Goal: Information Seeking & Learning: Learn about a topic

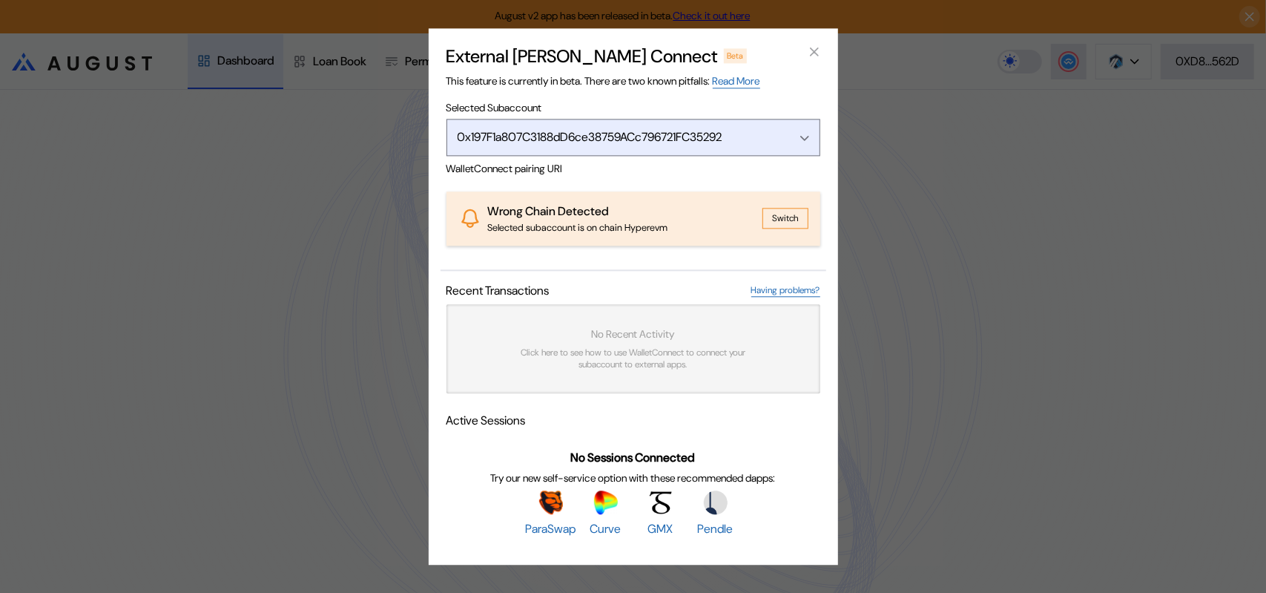
click at [805, 131] on div "Open menu" at bounding box center [801, 137] width 16 height 13
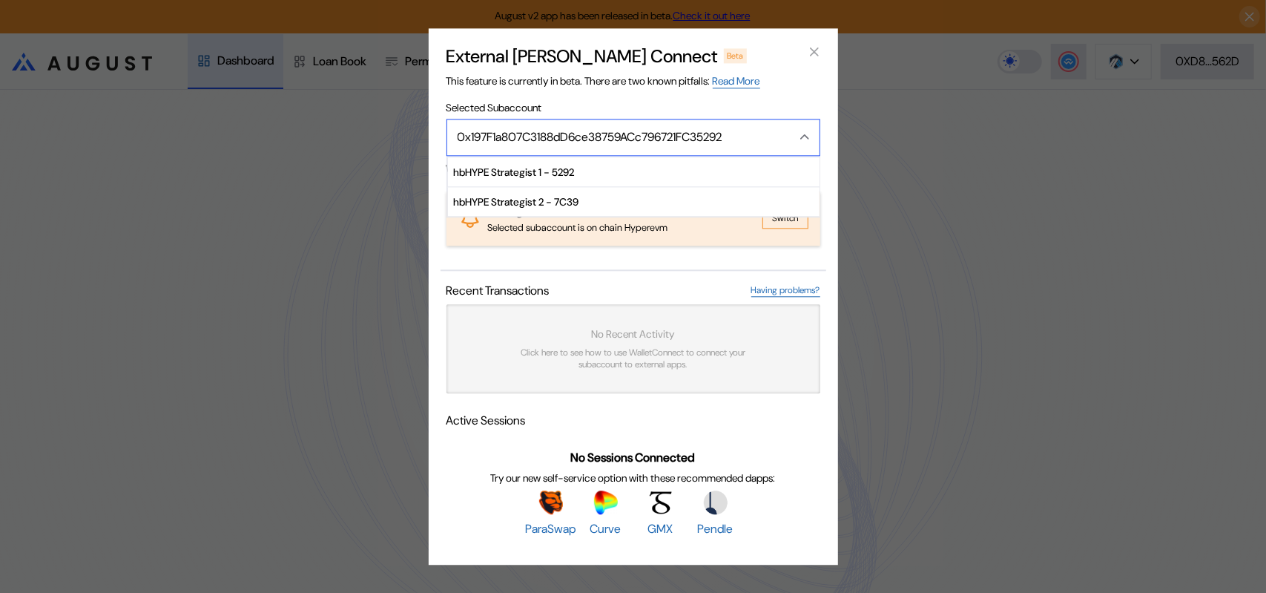
click at [805, 134] on icon "Close menu" at bounding box center [804, 137] width 9 height 6
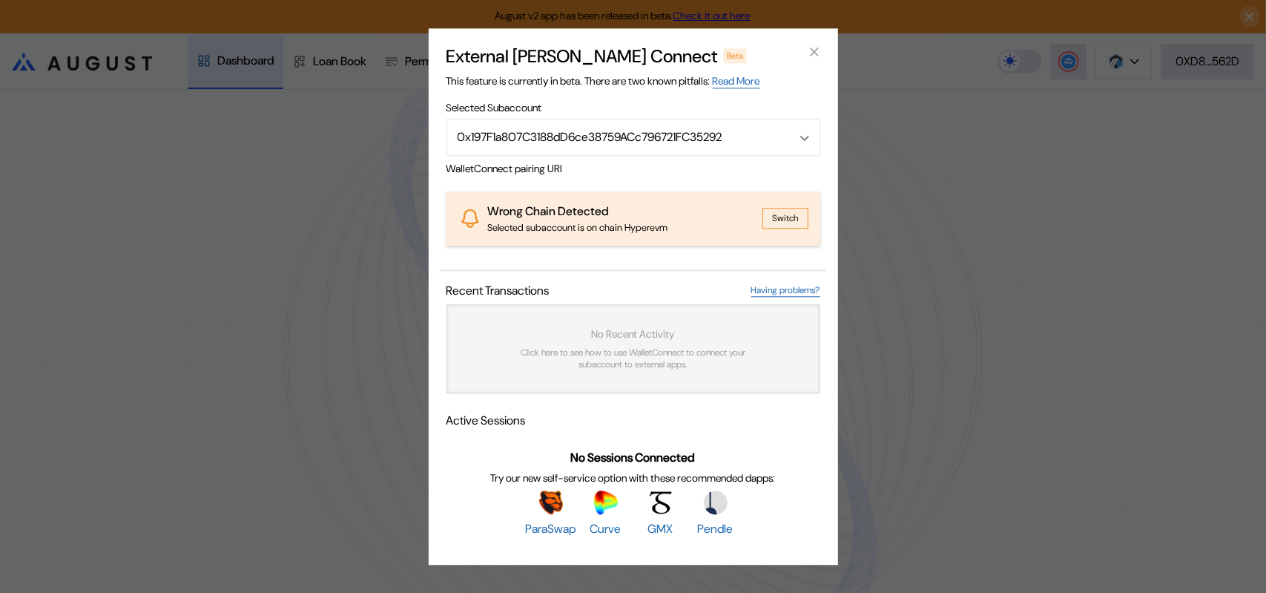
click at [791, 212] on button "Switch" at bounding box center [785, 218] width 46 height 21
click at [1003, 272] on div "External [PERSON_NAME] Connect Beta This feature is currently in beta. There ar…" at bounding box center [633, 296] width 1266 height 593
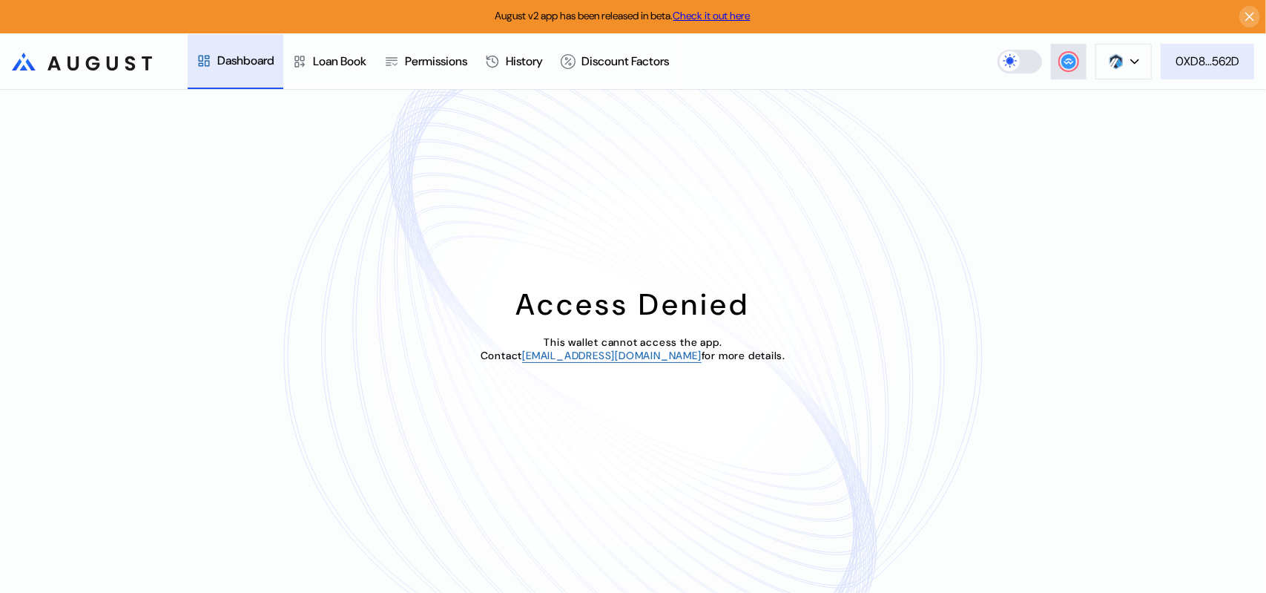
click at [1211, 60] on div "0XD8...562D" at bounding box center [1208, 61] width 64 height 16
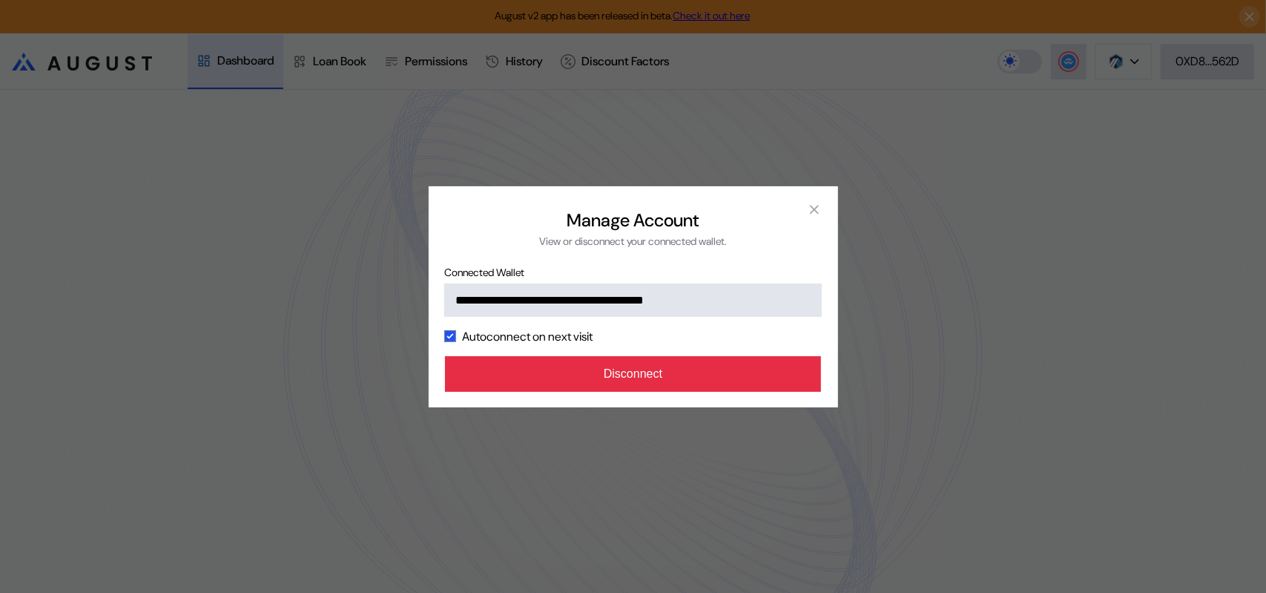
click at [619, 392] on button "Disconnect" at bounding box center [633, 374] width 377 height 36
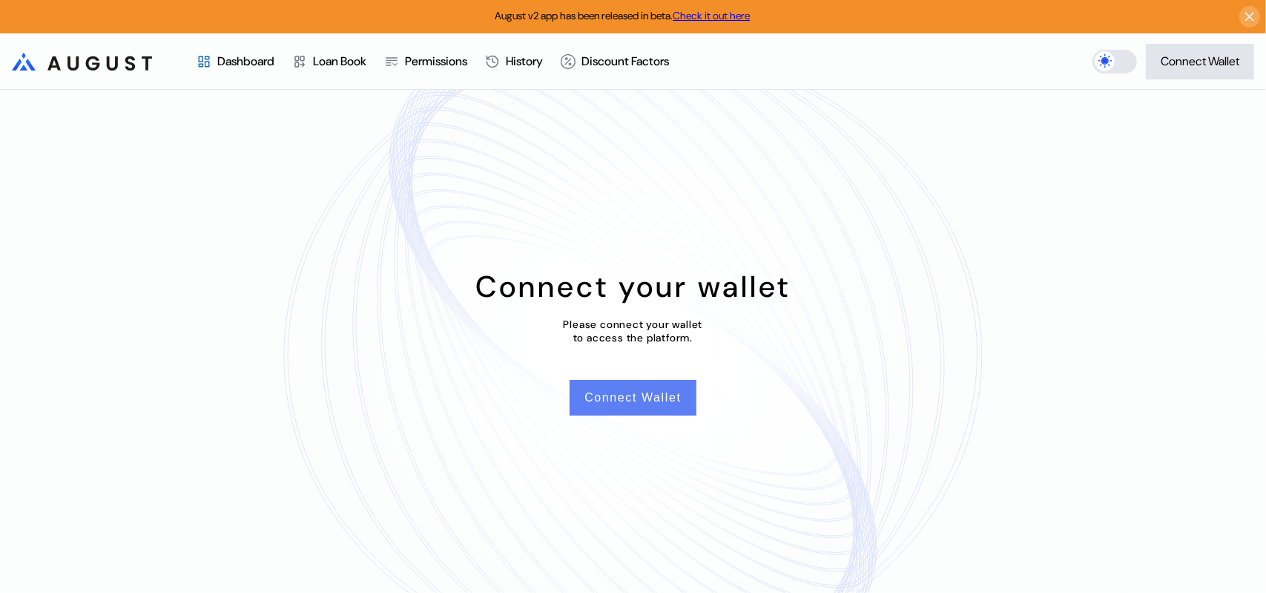
click at [623, 405] on button "Connect Wallet" at bounding box center [633, 398] width 126 height 36
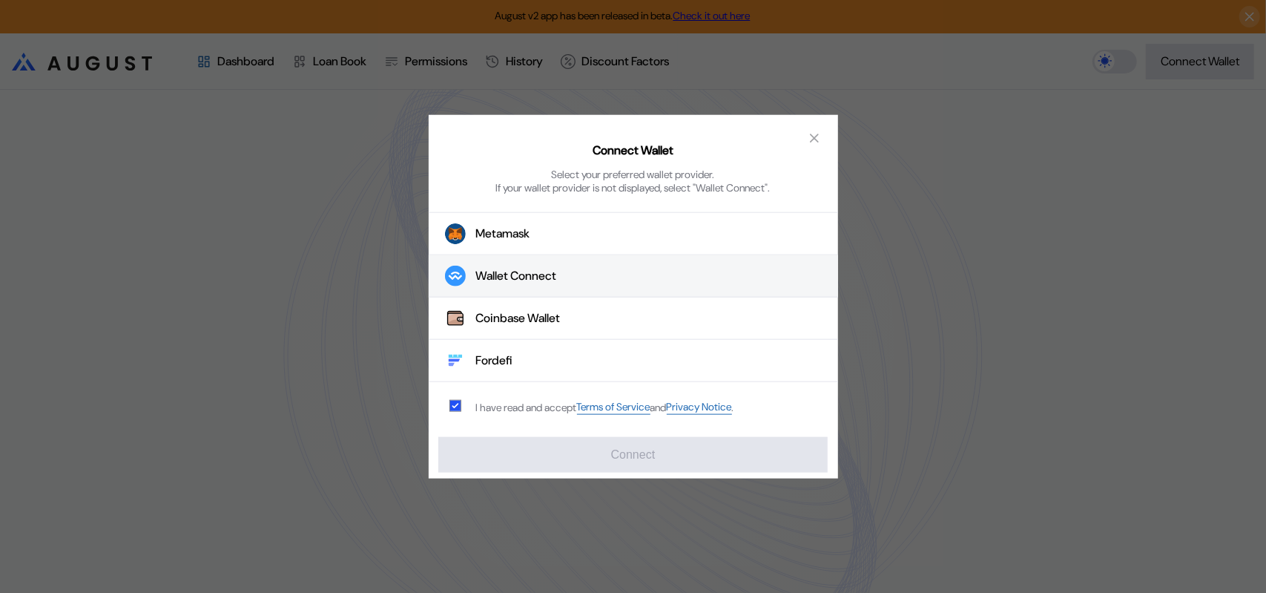
click at [504, 280] on div "Wallet Connect" at bounding box center [516, 276] width 81 height 16
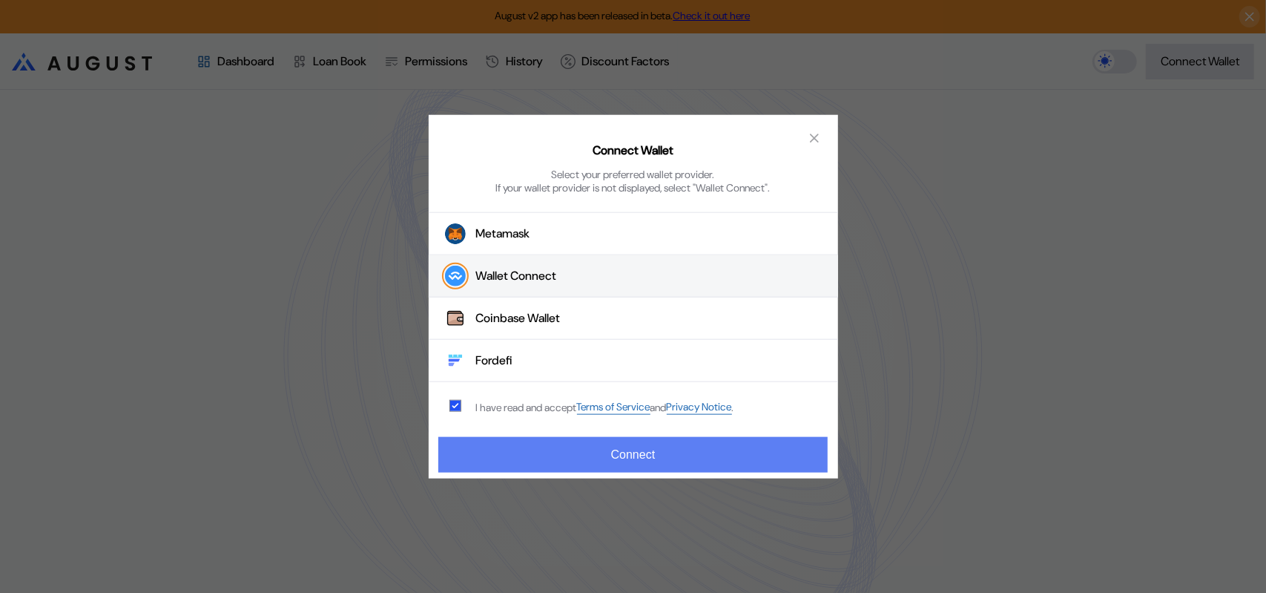
click at [622, 460] on button "Connect" at bounding box center [632, 455] width 389 height 36
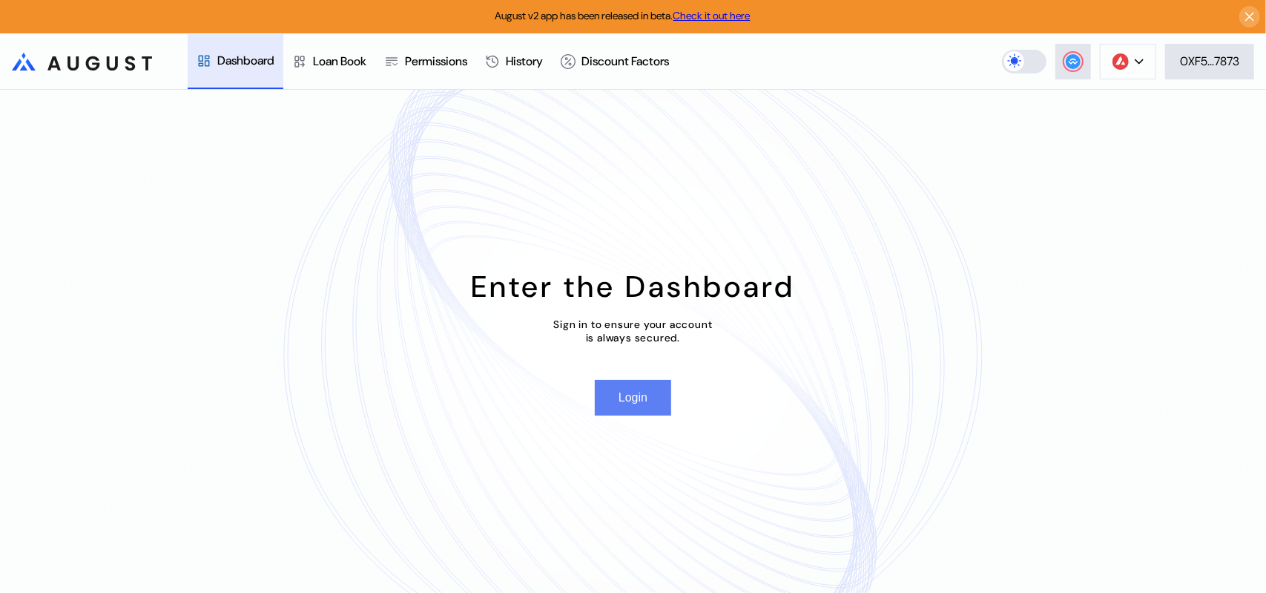
click at [633, 406] on button "Login" at bounding box center [633, 398] width 76 height 36
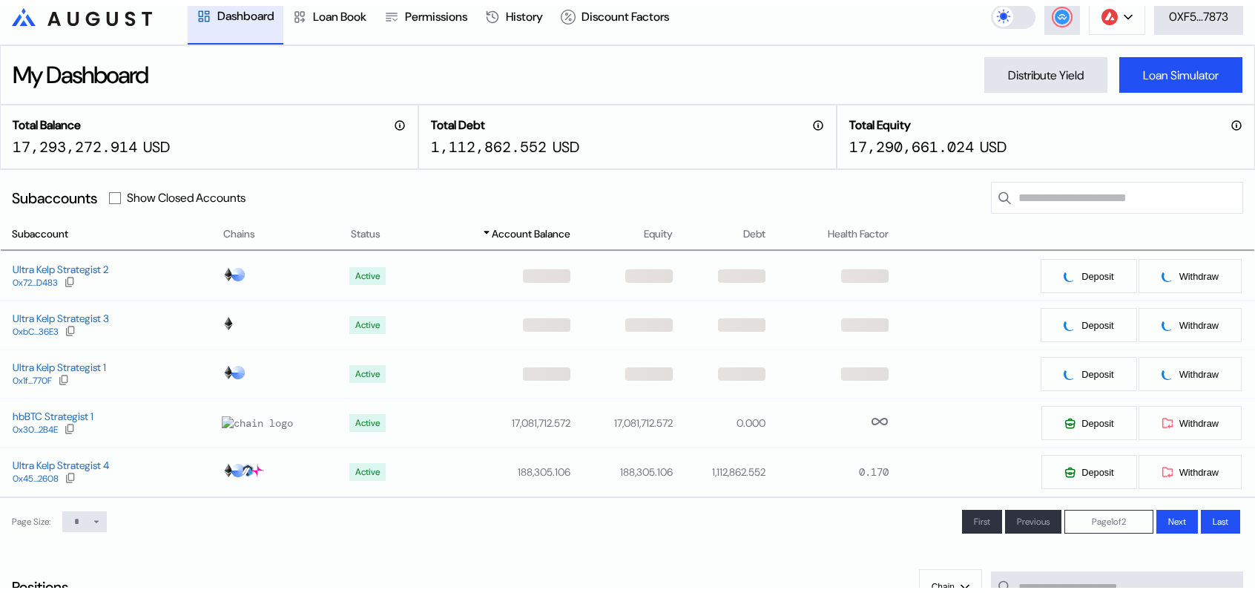
scroll to position [74, 0]
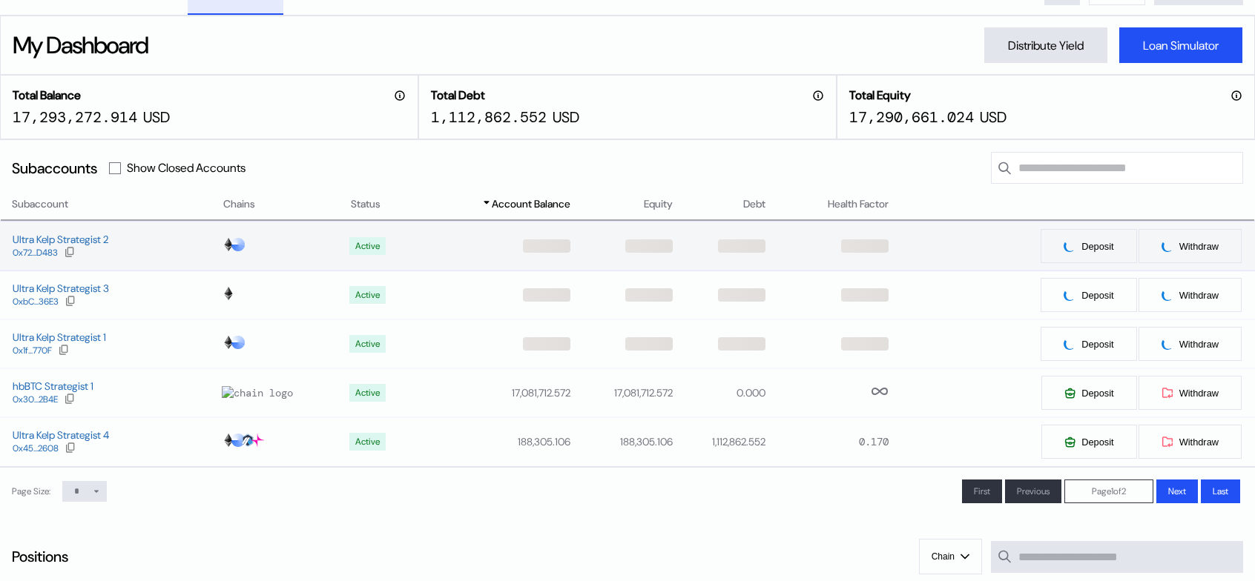
click at [131, 260] on div "Ultra Kelp Strategist 2 0x72...D483" at bounding box center [111, 246] width 221 height 27
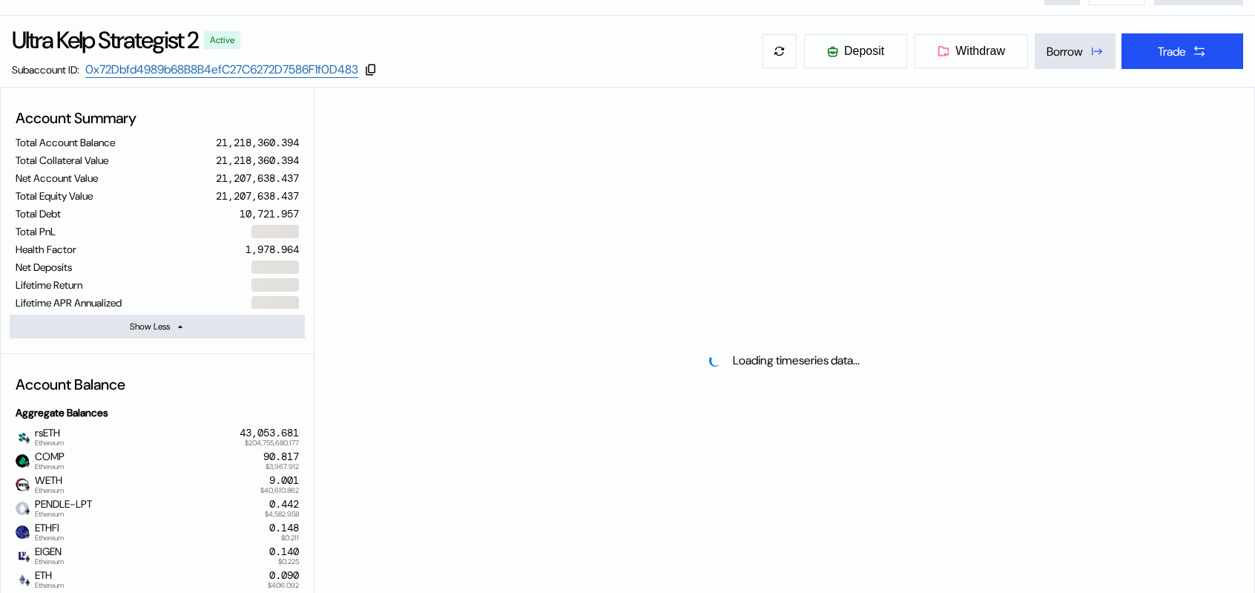
select select "*"
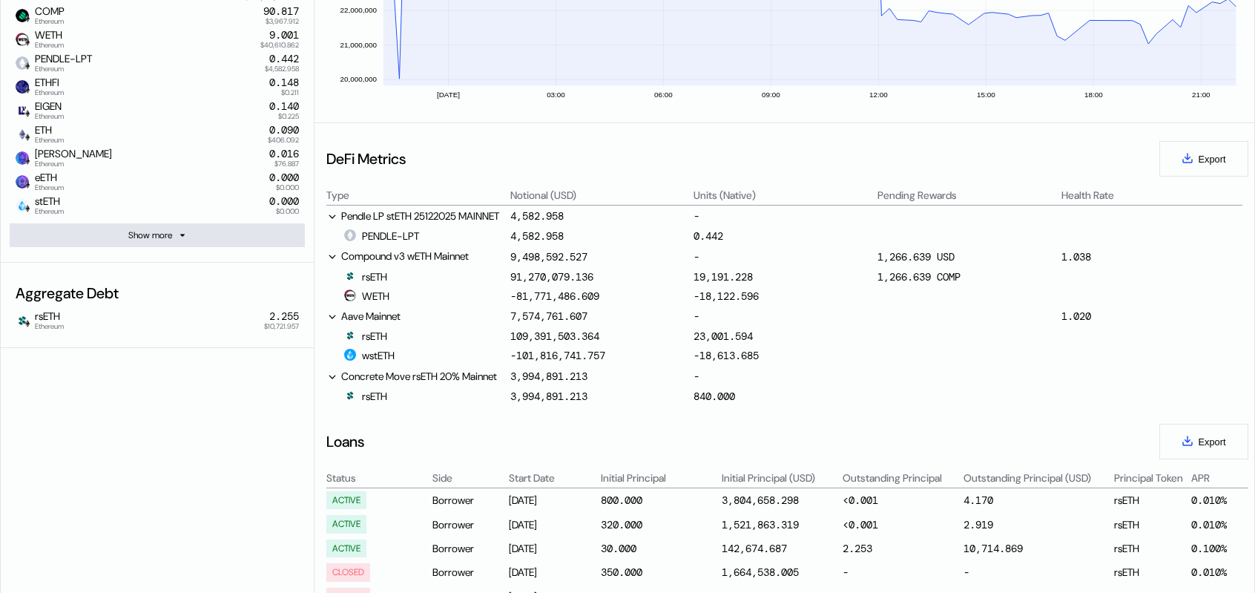
scroll to position [223, 0]
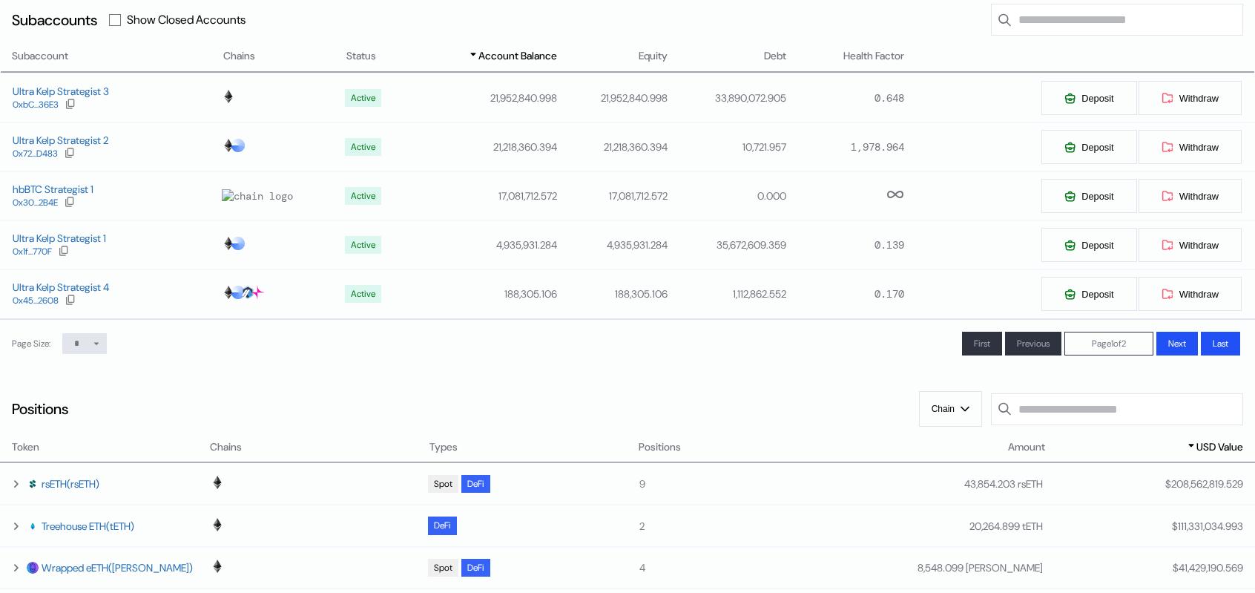
scroll to position [74, 0]
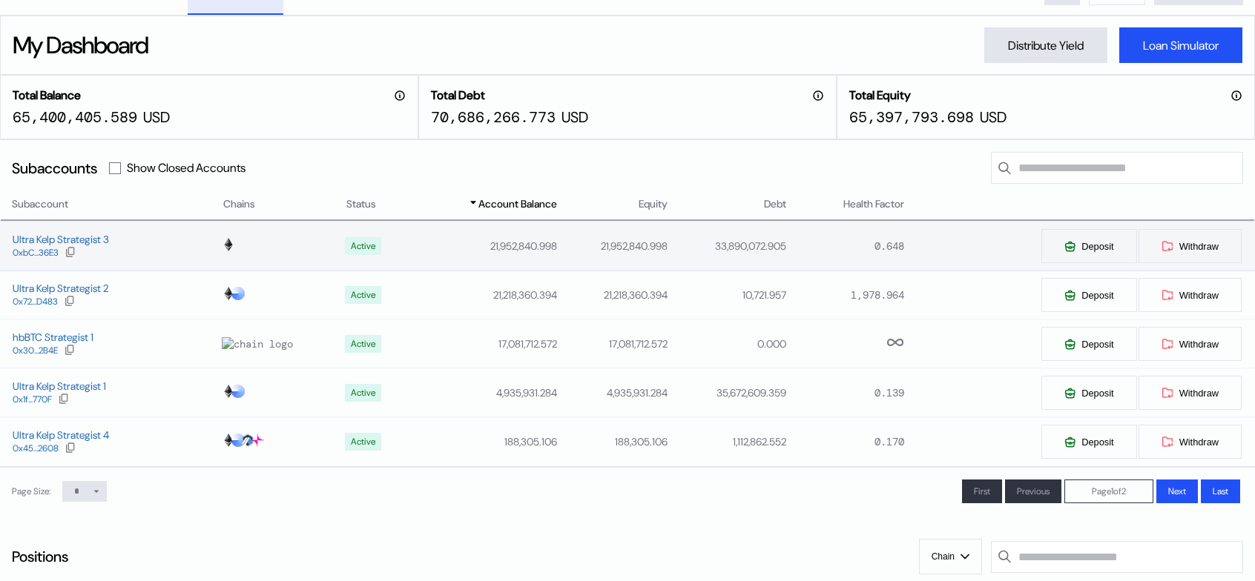
click at [135, 260] on div "Ultra Kelp Strategist 3 0xbC...36E3" at bounding box center [111, 246] width 221 height 27
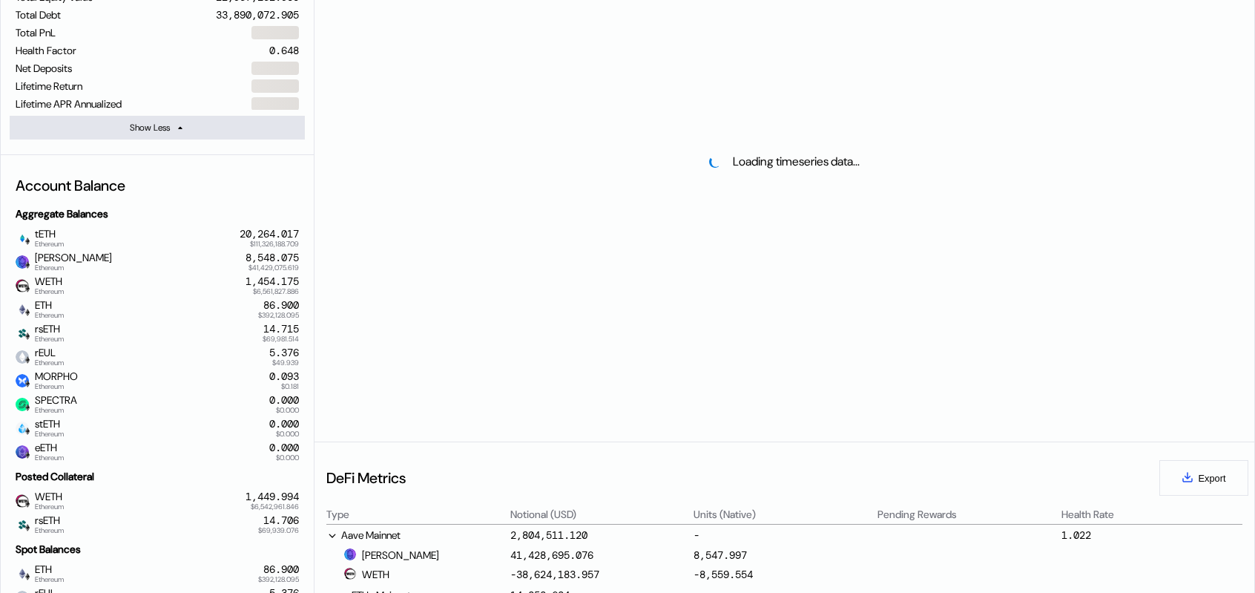
scroll to position [371, 0]
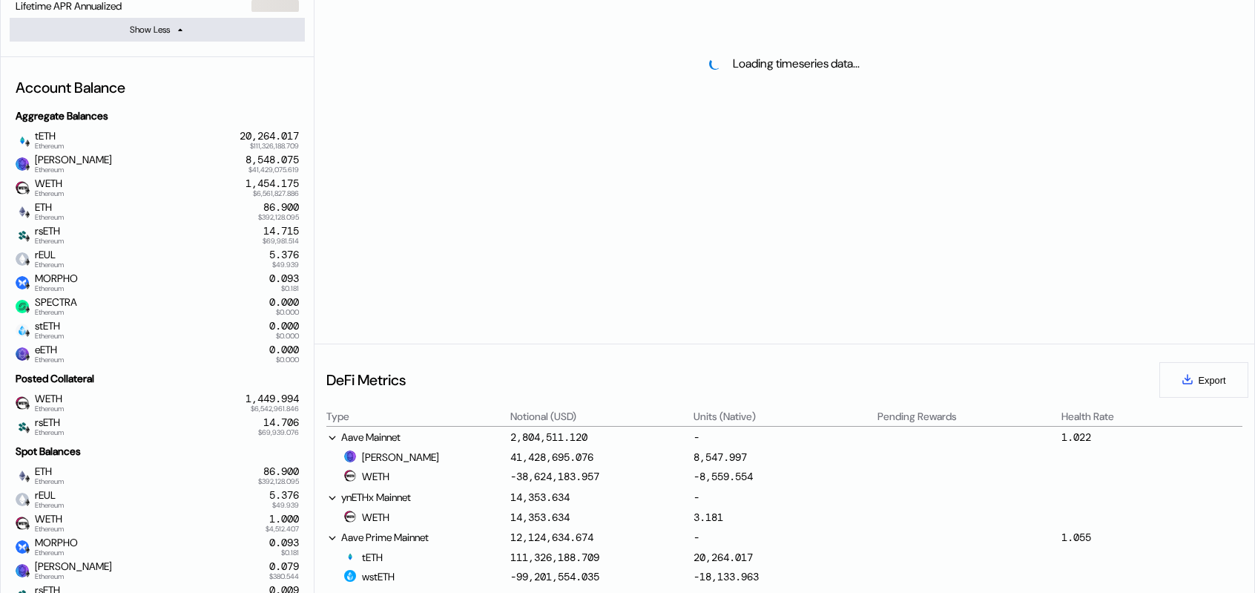
select select "*"
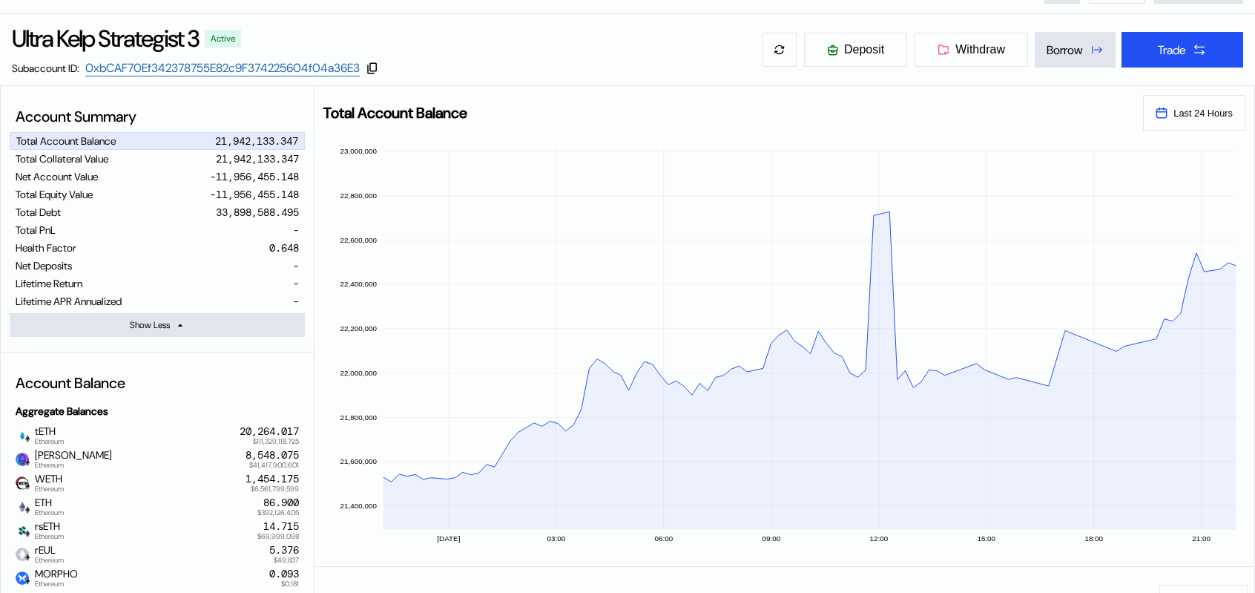
scroll to position [74, 0]
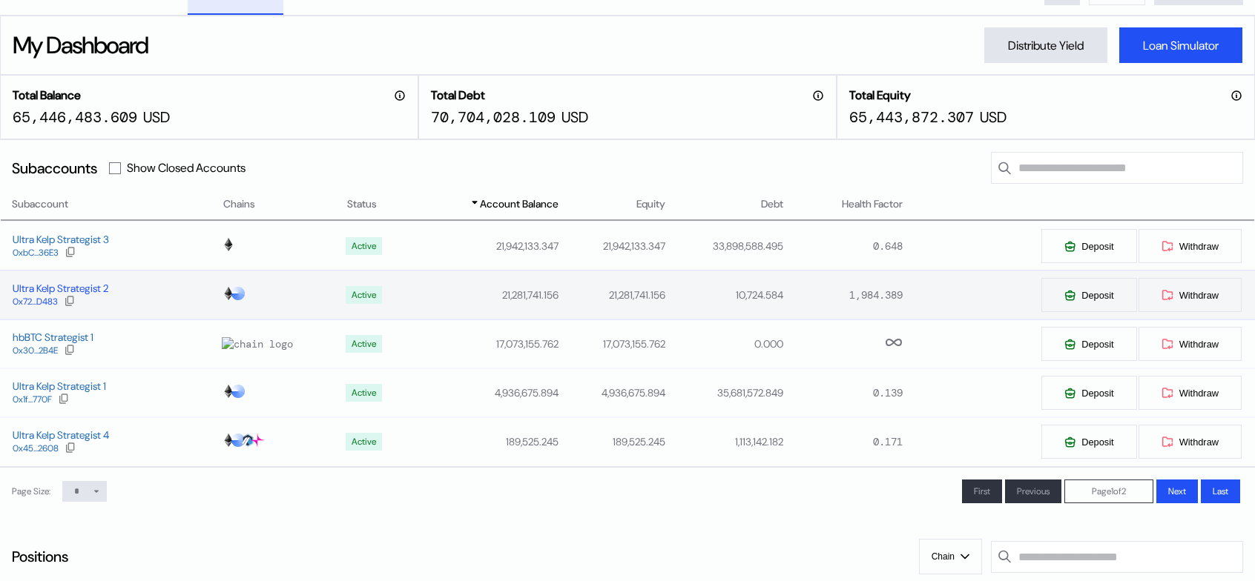
click at [78, 295] on div "Ultra Kelp Strategist 2" at bounding box center [61, 288] width 96 height 13
select select "*"
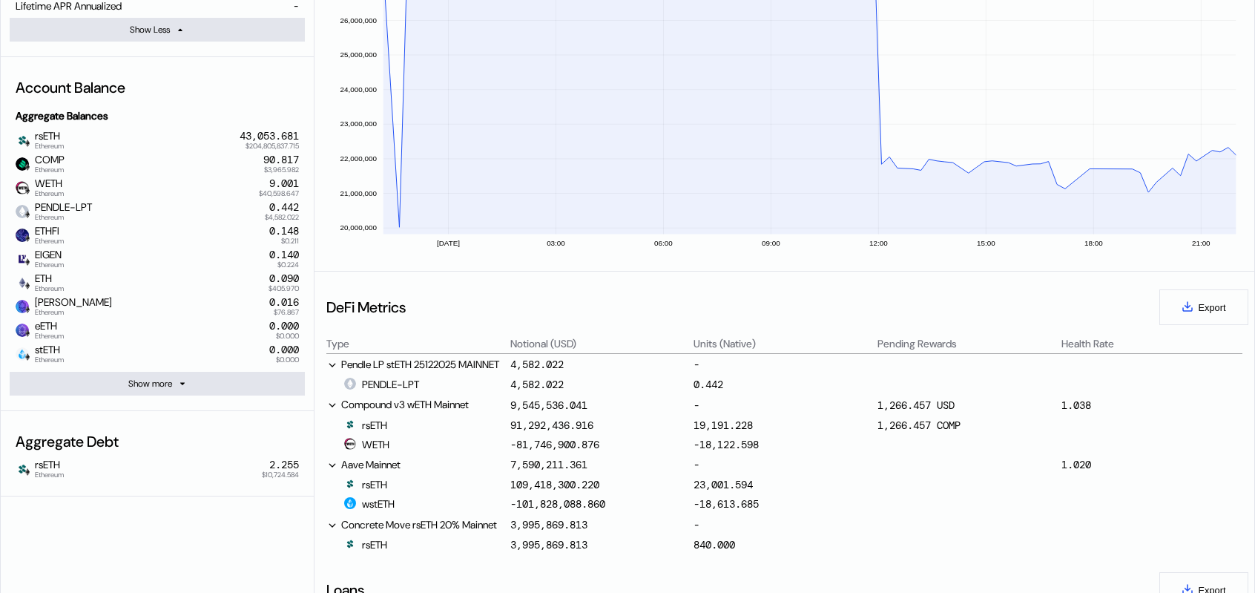
scroll to position [74, 0]
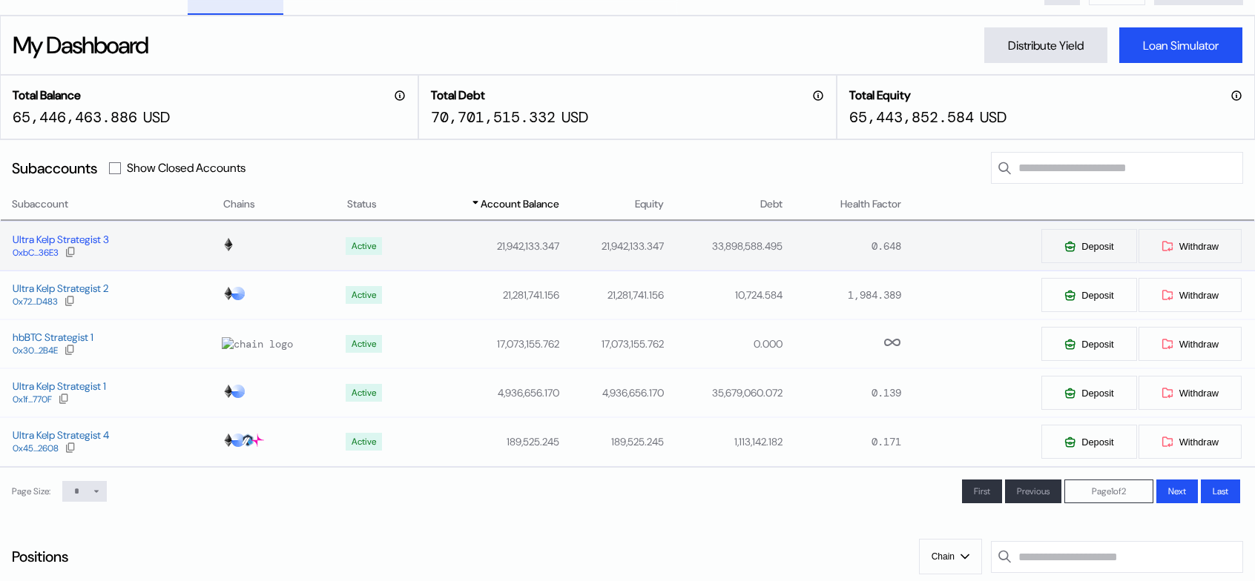
click at [88, 246] on div "Ultra Kelp Strategist 3" at bounding box center [61, 239] width 96 height 13
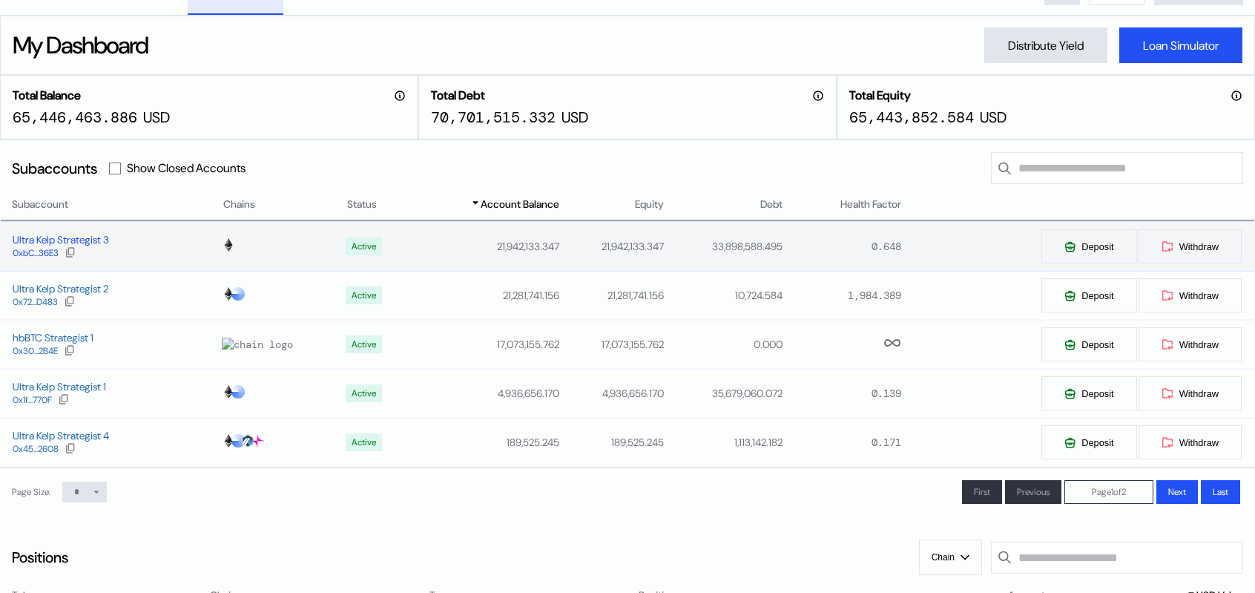
select select "*"
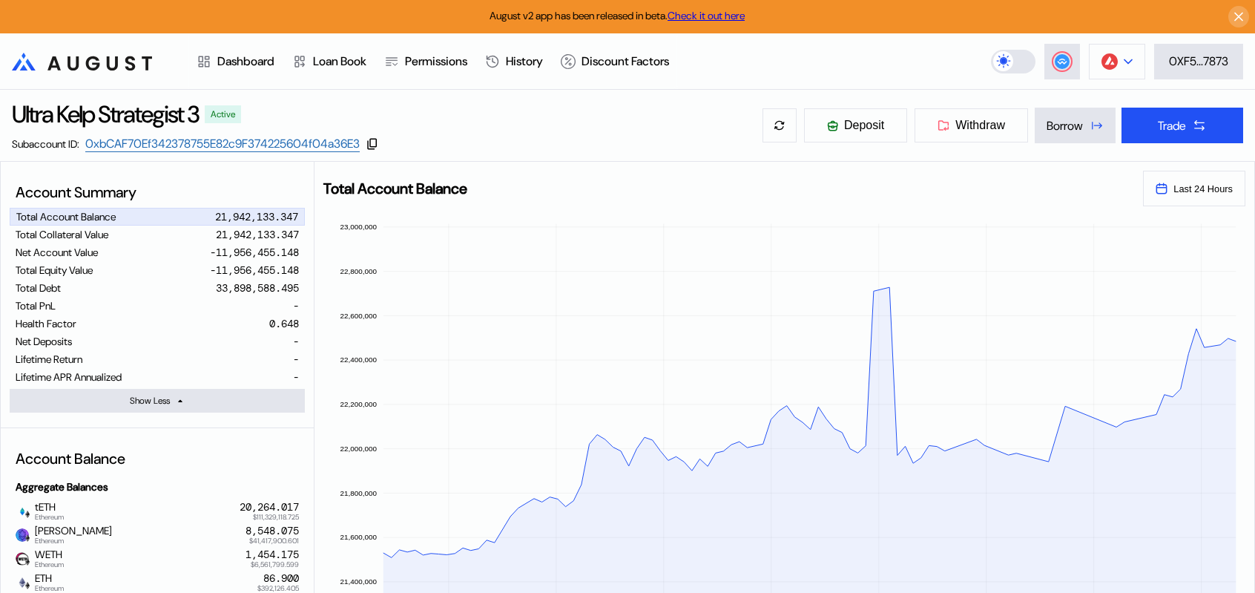
click at [1124, 62] on icon at bounding box center [1128, 62] width 9 height 6
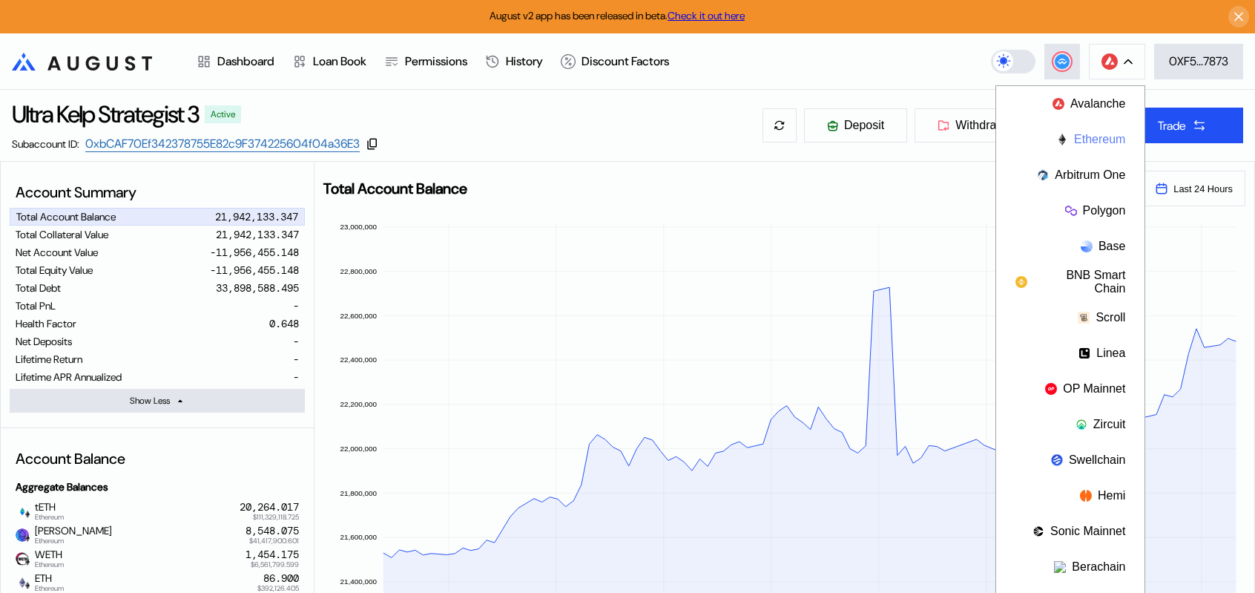
click at [1096, 137] on button "Ethereum" at bounding box center [1070, 140] width 148 height 36
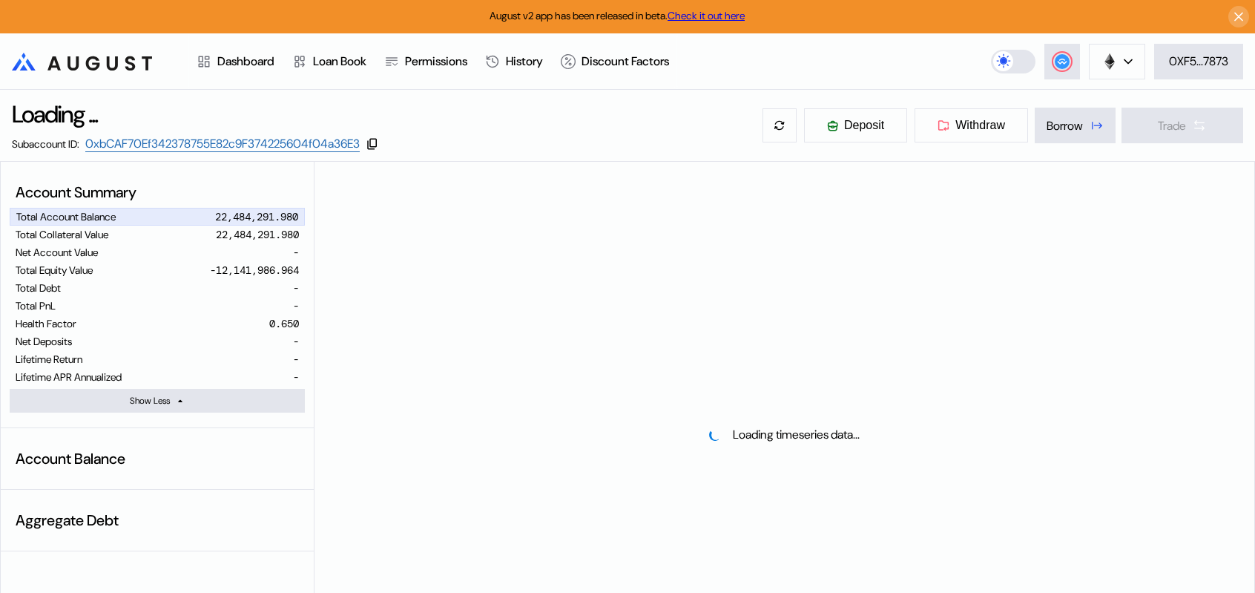
select select "*"
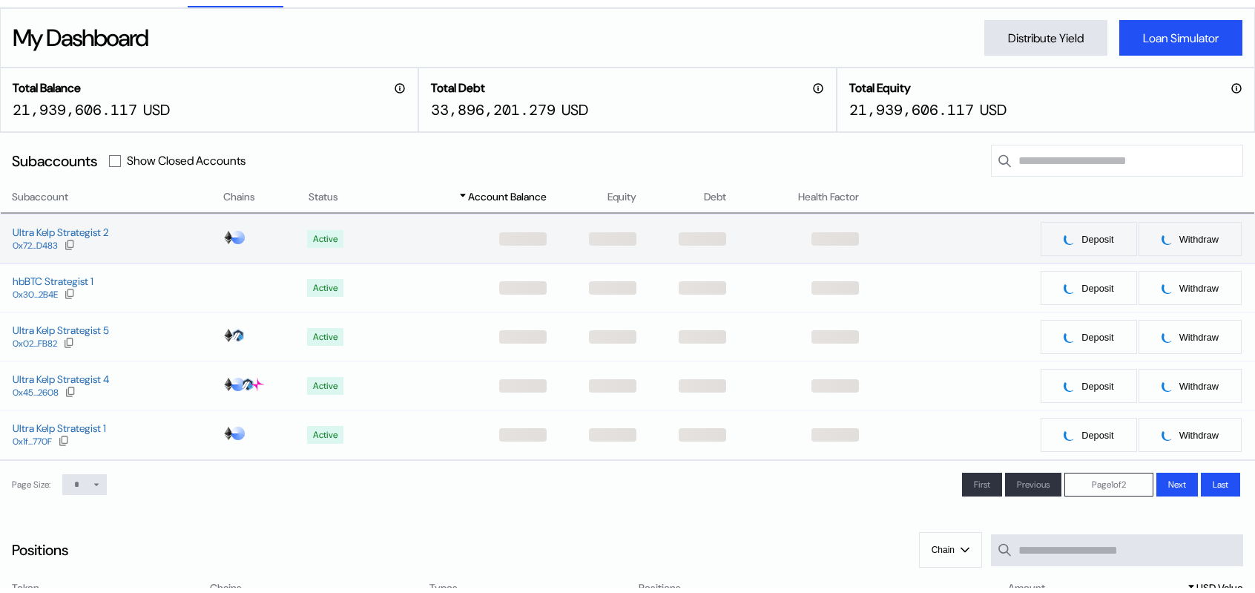
scroll to position [148, 0]
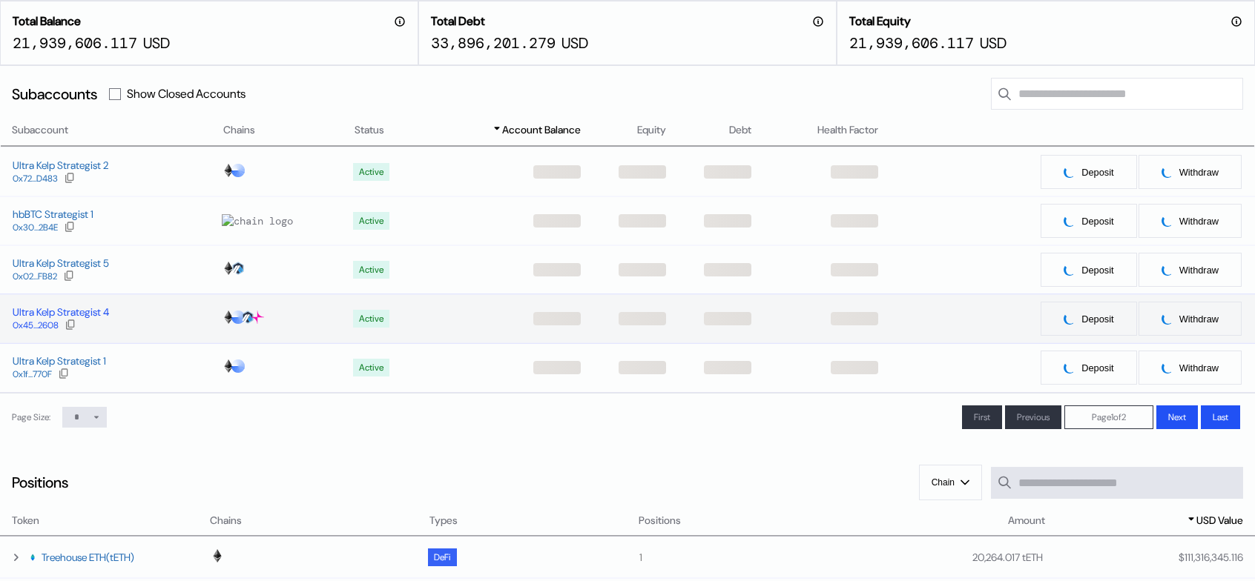
click at [89, 319] on div "Ultra Kelp Strategist 4" at bounding box center [61, 312] width 96 height 13
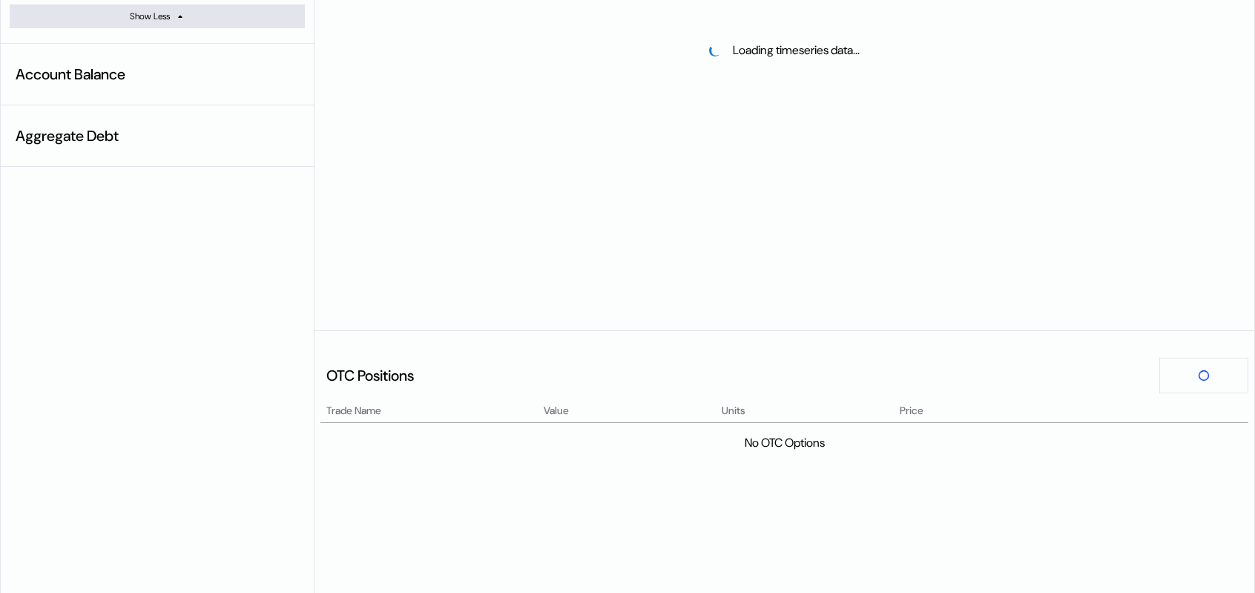
scroll to position [258, 0]
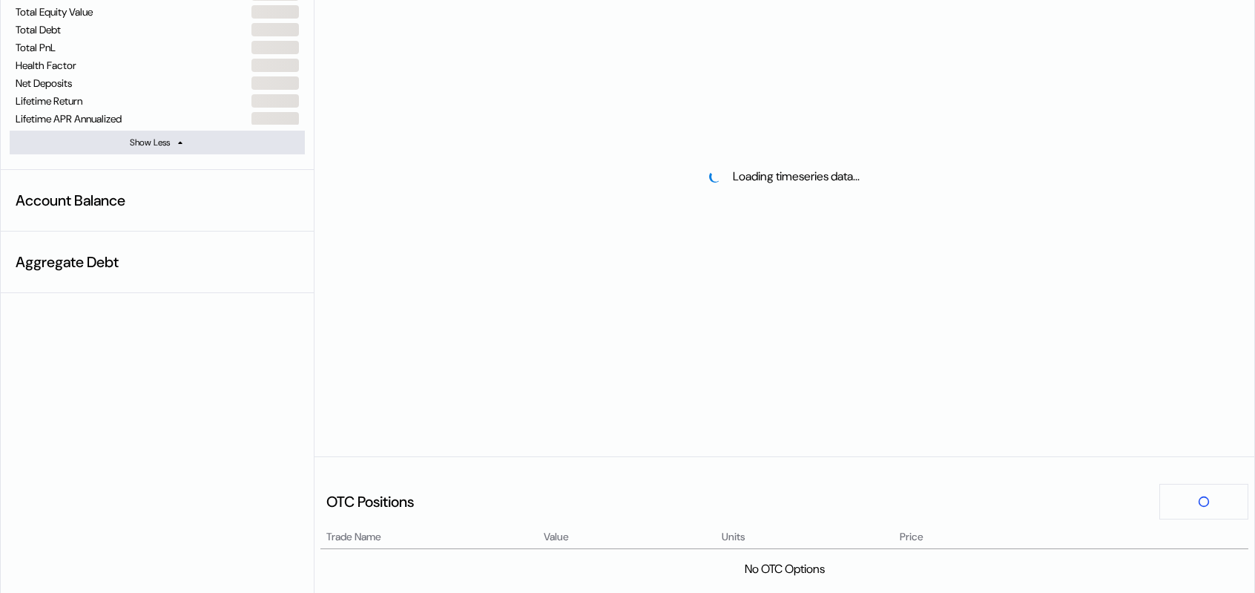
select select "*"
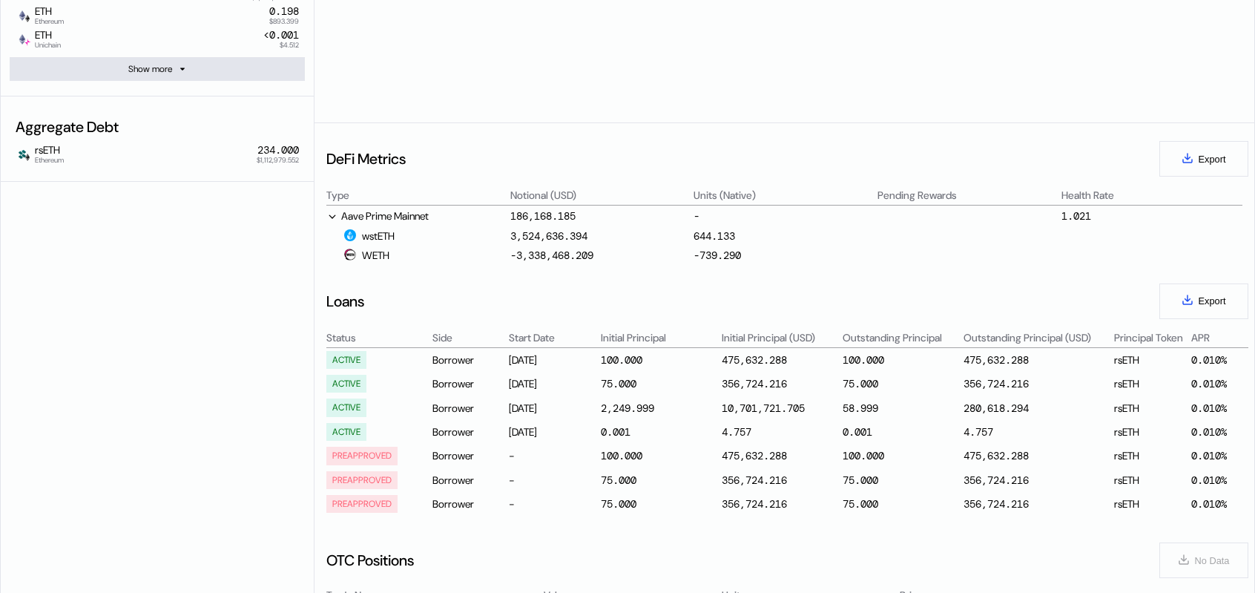
scroll to position [0, 0]
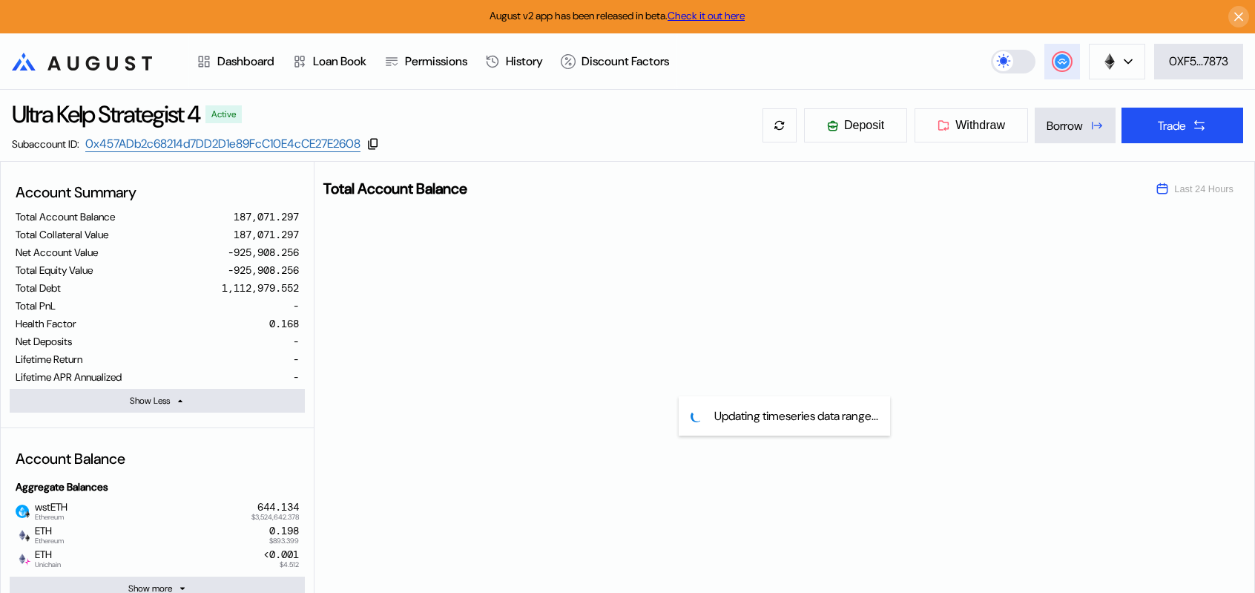
click at [1065, 59] on circle at bounding box center [1062, 61] width 15 height 15
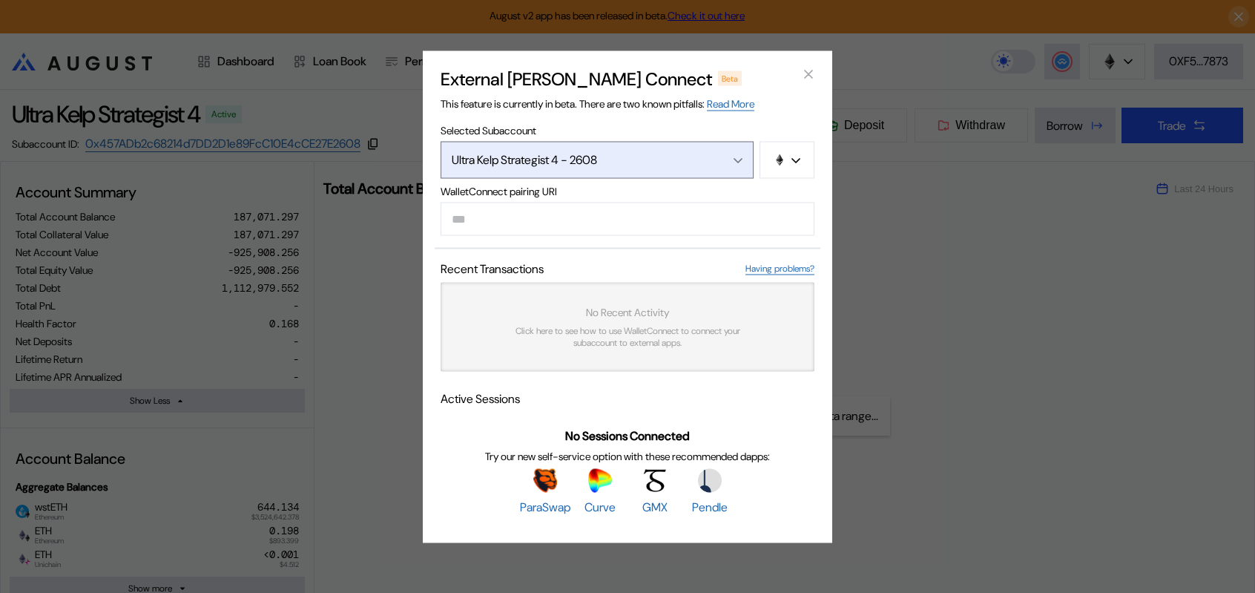
click at [607, 152] on div "Ultra Kelp Strategist 4 - 2608" at bounding box center [581, 160] width 259 height 16
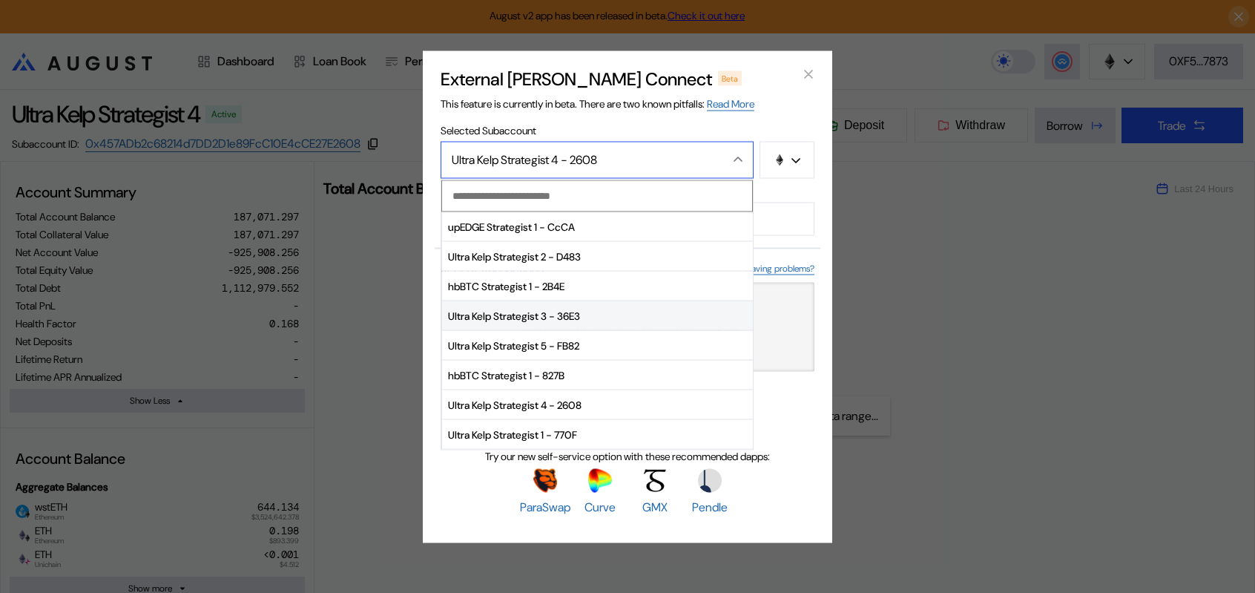
click at [522, 309] on span "Ultra Kelp Strategist 3 - 36E3" at bounding box center [597, 316] width 311 height 30
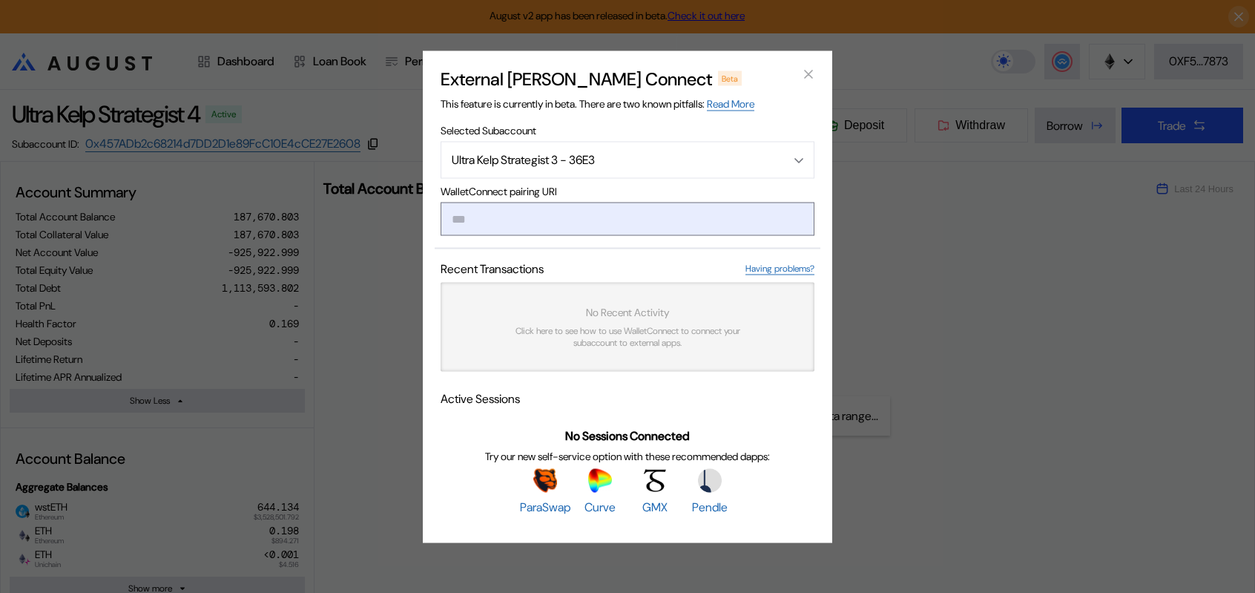
paste input "**********"
type input "**********"
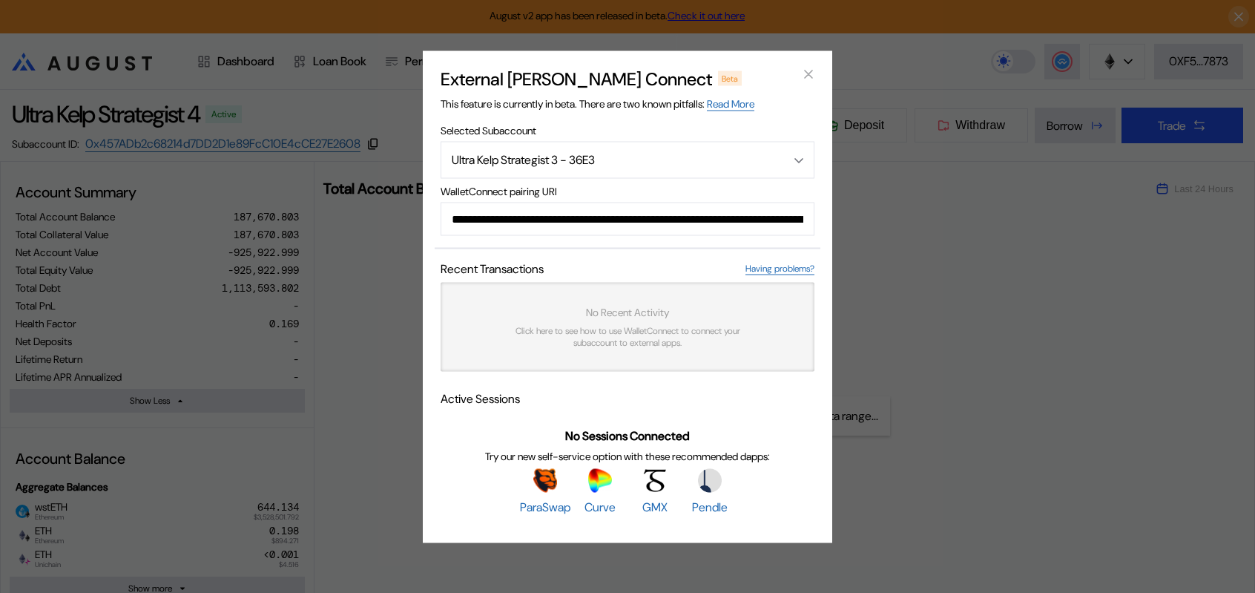
scroll to position [0, 899]
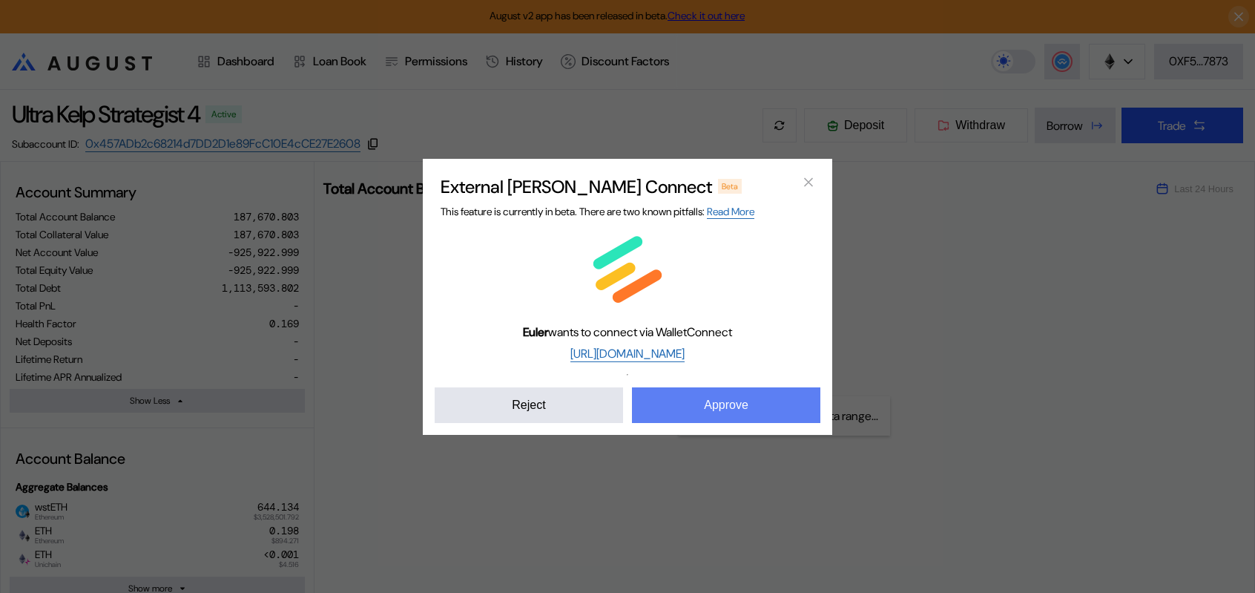
click at [712, 423] on button "Approve" at bounding box center [726, 405] width 188 height 36
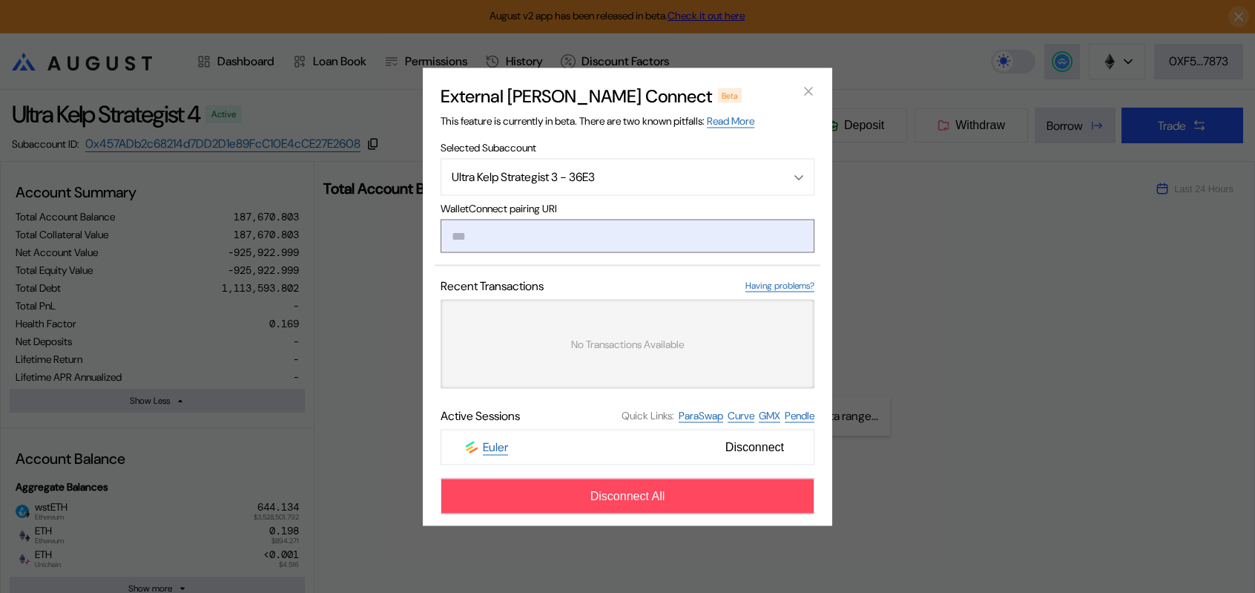
drag, startPoint x: 507, startPoint y: 245, endPoint x: 734, endPoint y: 244, distance: 227.7
click at [734, 244] on input "modal" at bounding box center [628, 235] width 374 height 33
